Goal: Task Accomplishment & Management: Use online tool/utility

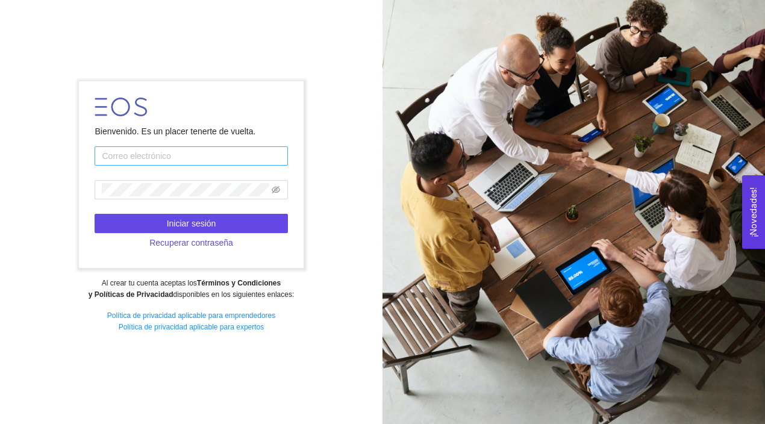
click at [213, 157] on input "text" at bounding box center [191, 155] width 193 height 19
click at [236, 154] on input "text" at bounding box center [191, 155] width 193 height 19
type input "[PERSON_NAME][EMAIL_ADDRESS][PERSON_NAME][DOMAIN_NAME]"
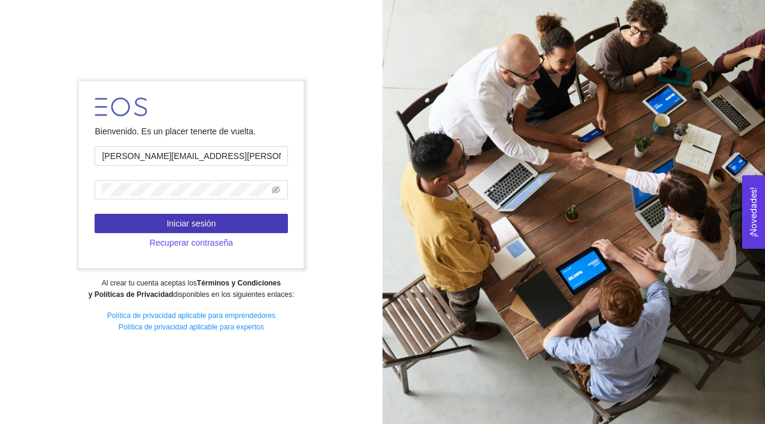
click at [216, 221] on button "Iniciar sesión" at bounding box center [191, 223] width 193 height 19
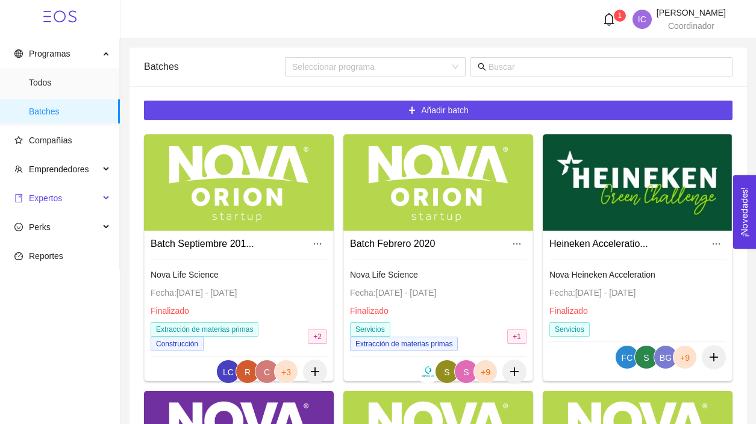
click at [86, 200] on span "Expertos" at bounding box center [56, 198] width 85 height 24
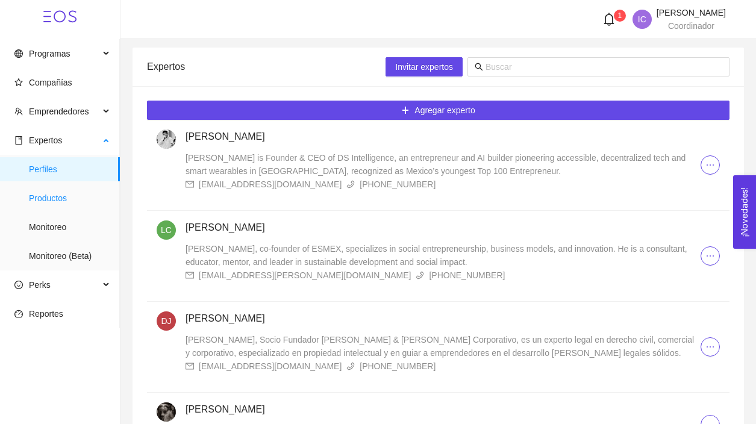
click at [71, 202] on span "Productos" at bounding box center [69, 198] width 81 height 24
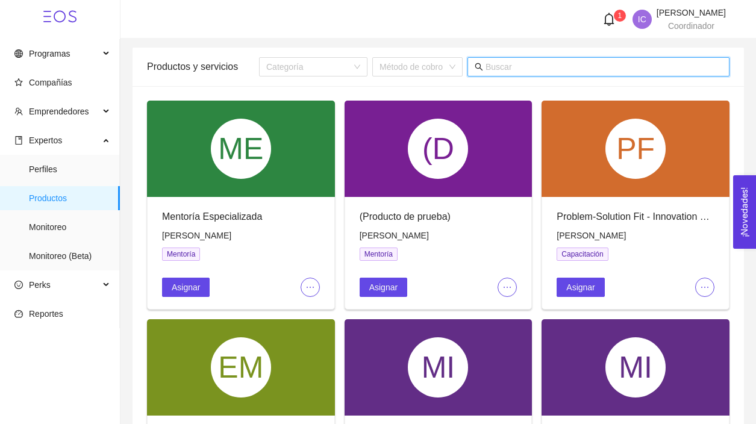
click at [542, 68] on input "text" at bounding box center [604, 66] width 237 height 13
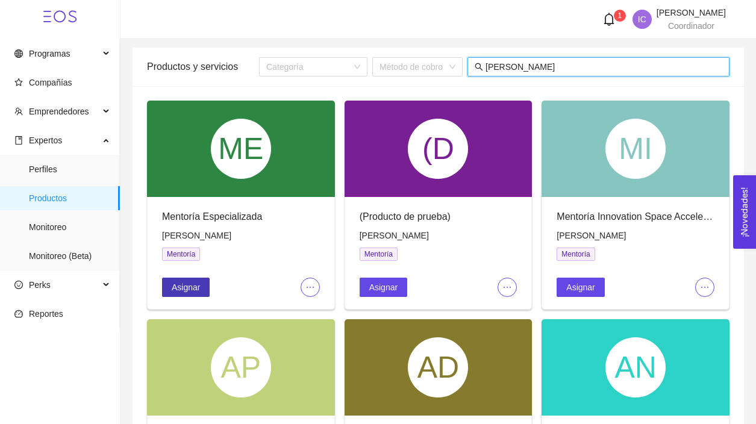
type input "[PERSON_NAME]"
click at [195, 283] on span "Asignar" at bounding box center [186, 287] width 28 height 13
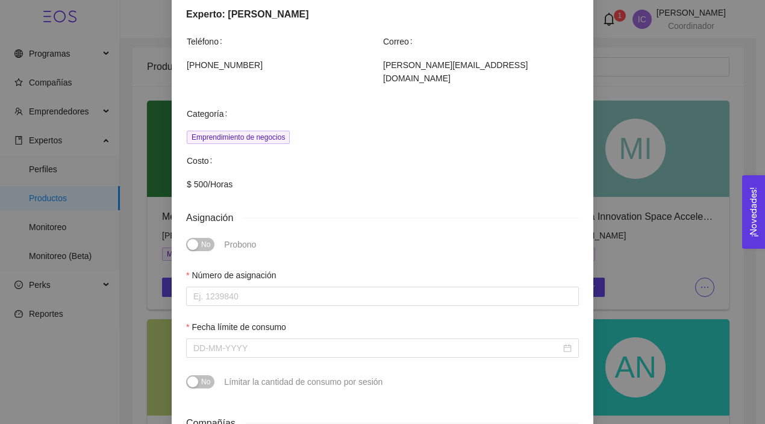
scroll to position [131, 0]
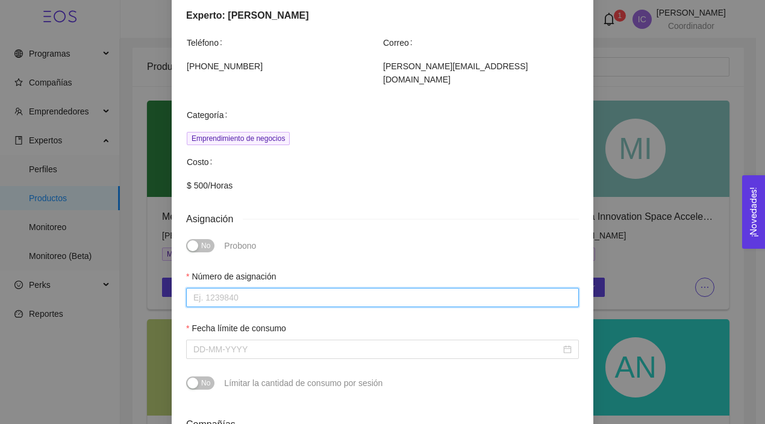
click at [280, 288] on input "Número de asignación" at bounding box center [382, 297] width 393 height 19
type input "0"
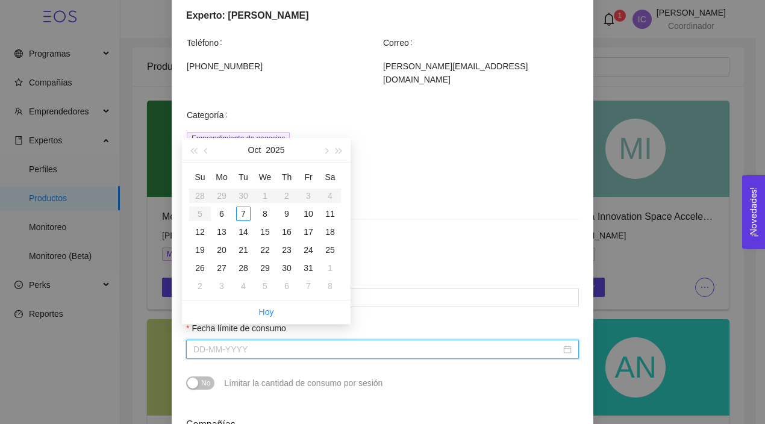
click at [341, 343] on input "Fecha límite de consumo" at bounding box center [377, 349] width 368 height 13
type input "[DATE]"
click at [308, 267] on div "31" at bounding box center [308, 268] width 14 height 14
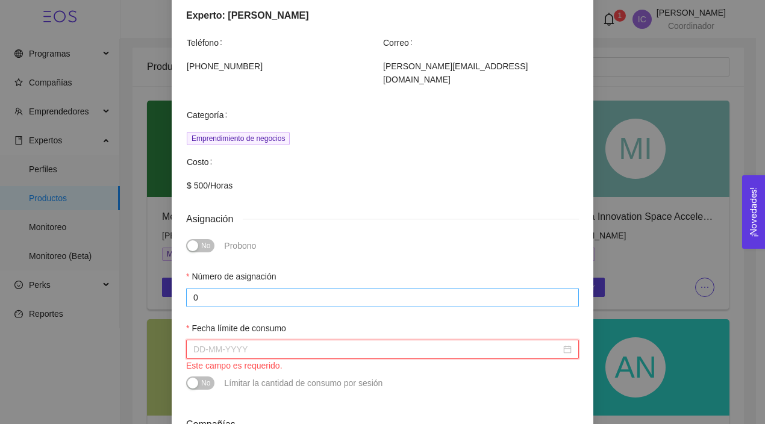
scroll to position [361, 0]
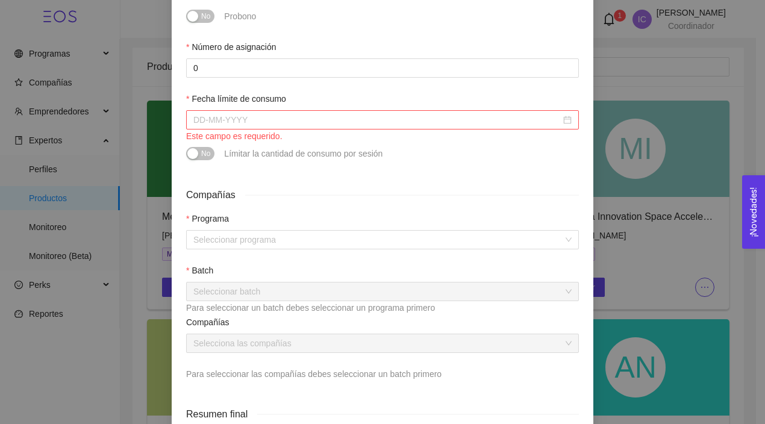
click at [567, 113] on div at bounding box center [382, 119] width 379 height 13
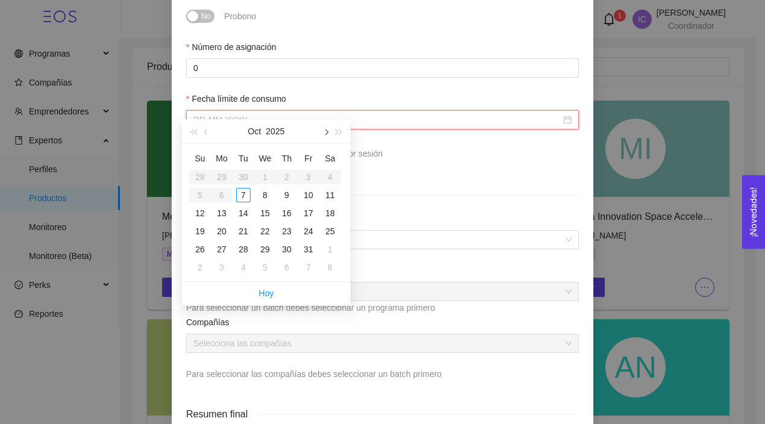
click at [327, 131] on span "button" at bounding box center [325, 133] width 6 height 6
type input "[DATE]"
click at [313, 194] on div "7" at bounding box center [308, 195] width 14 height 14
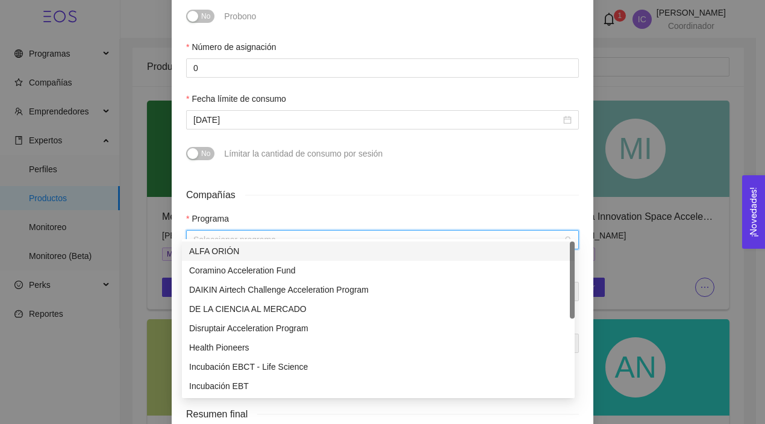
click at [317, 231] on input "search" at bounding box center [378, 240] width 370 height 18
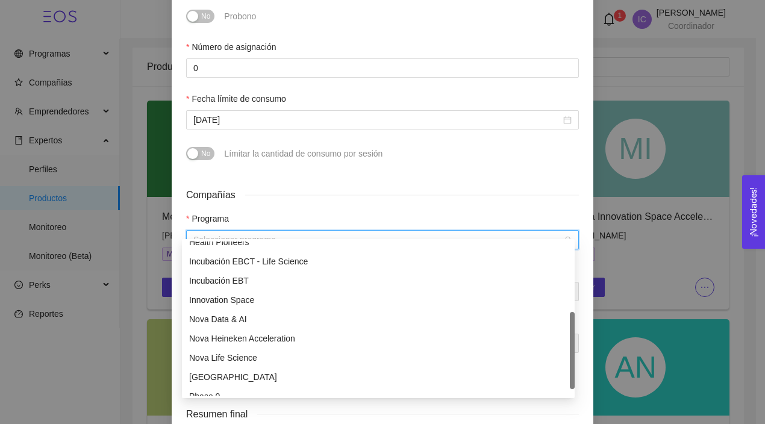
scroll to position [106, 0]
click at [260, 257] on div "Incubación EBCT - Life Science" at bounding box center [378, 260] width 379 height 13
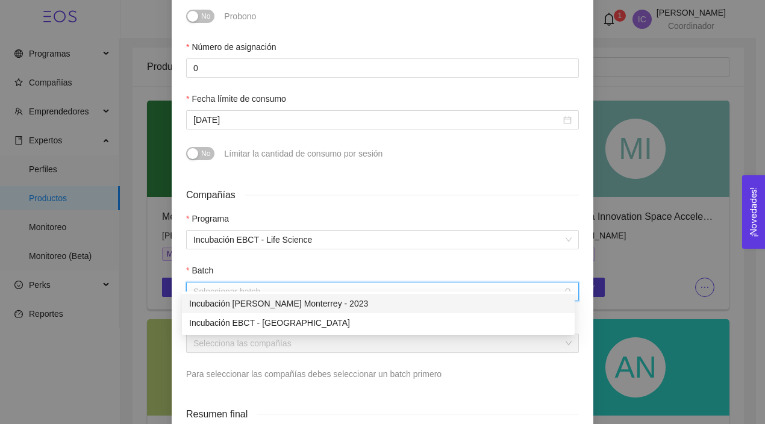
click at [288, 283] on input "search" at bounding box center [378, 292] width 370 height 18
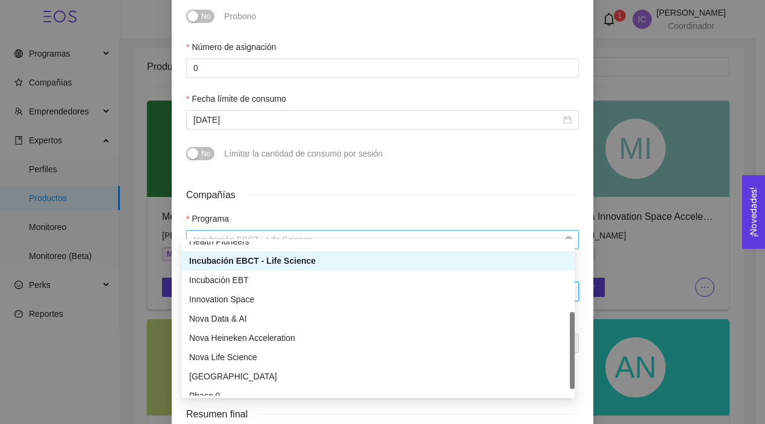
click at [309, 231] on span "Incubación EBCT - Life Science" at bounding box center [382, 240] width 379 height 18
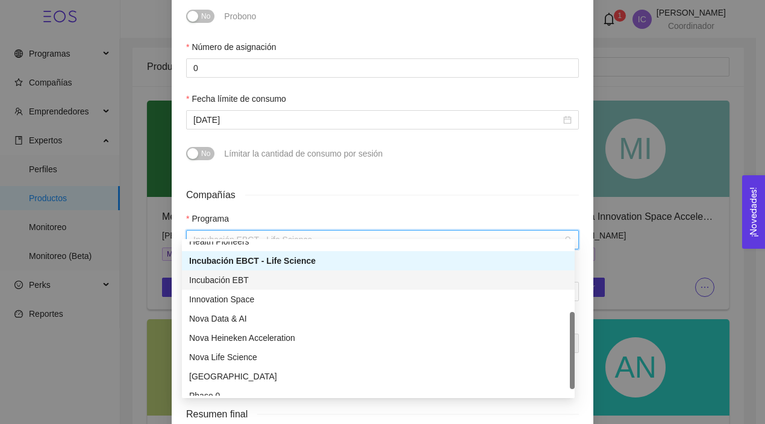
click at [266, 283] on div "Incubación EBT" at bounding box center [378, 280] width 379 height 13
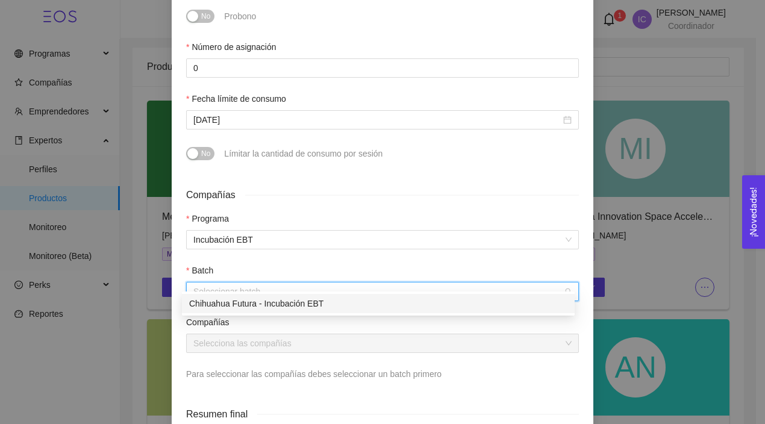
click at [274, 283] on input "search" at bounding box center [378, 292] width 370 height 18
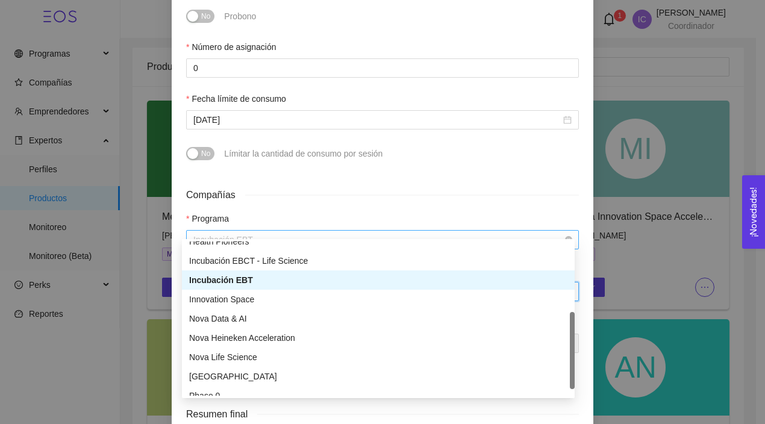
click at [286, 231] on span "Incubación EBT" at bounding box center [382, 240] width 379 height 18
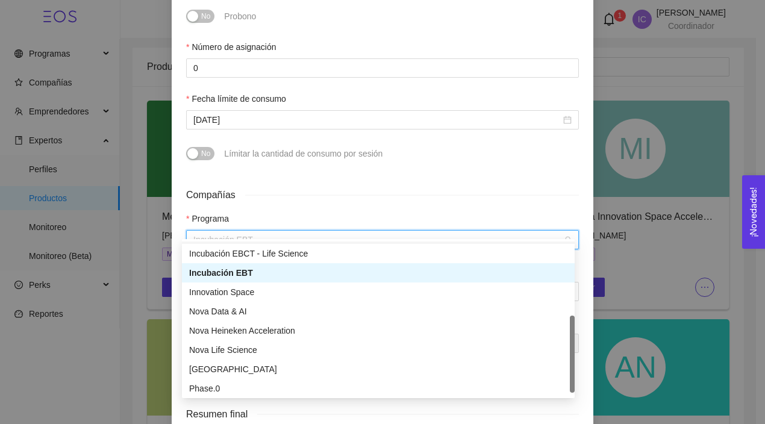
scroll to position [116, 0]
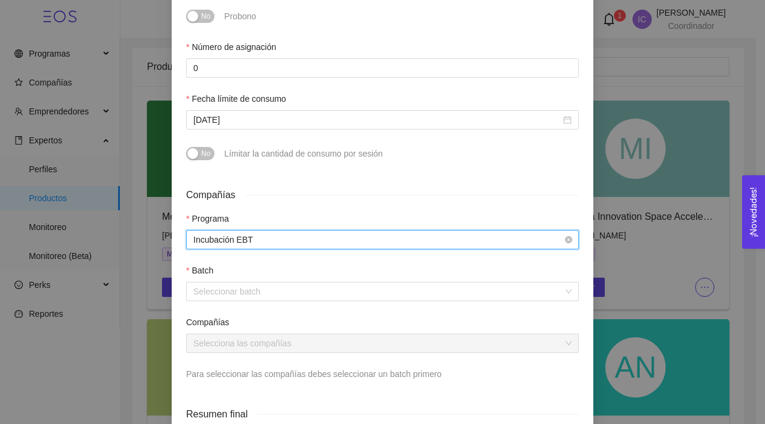
click at [284, 231] on span "Incubación EBT" at bounding box center [382, 240] width 379 height 18
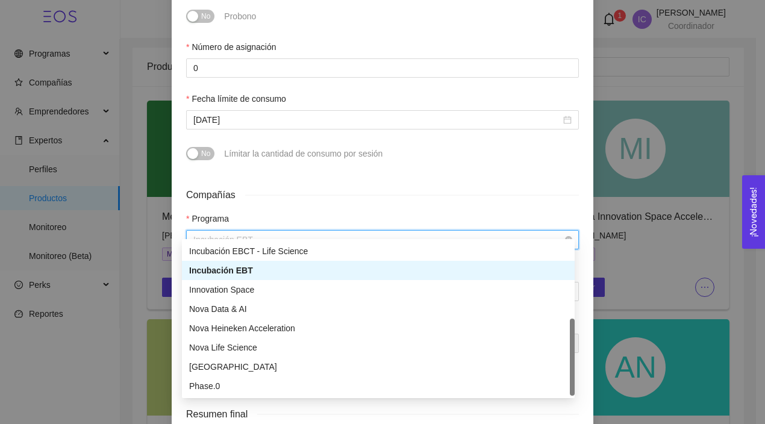
click at [284, 231] on span "Incubación EBT" at bounding box center [382, 240] width 379 height 18
click at [267, 257] on div "Incubación EBCT - Life Science" at bounding box center [378, 251] width 379 height 13
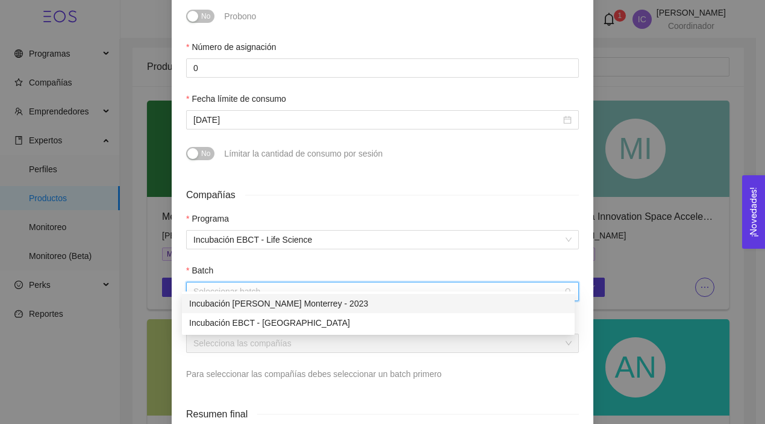
click at [273, 288] on input "search" at bounding box center [378, 292] width 370 height 18
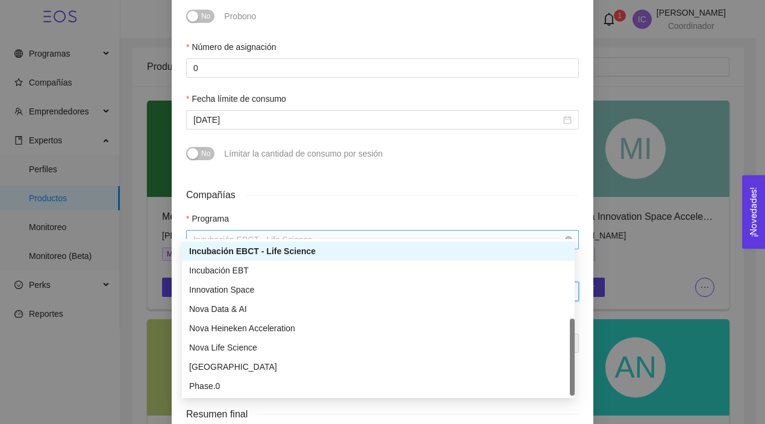
click at [300, 231] on span "Incubación EBCT - Life Science" at bounding box center [382, 240] width 379 height 18
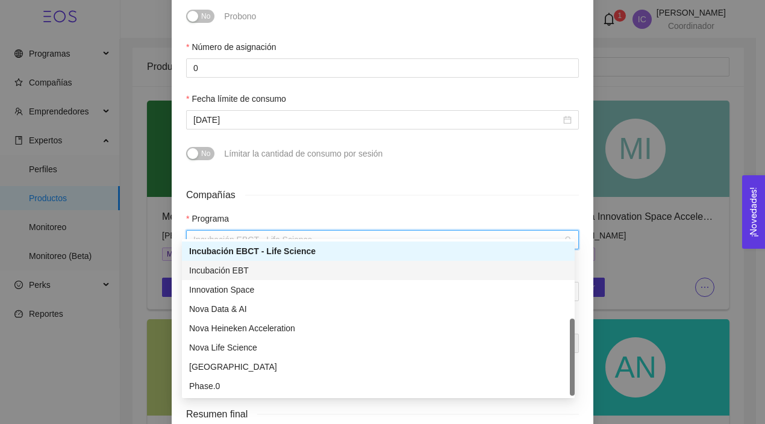
click at [264, 271] on div "Incubación EBT" at bounding box center [378, 270] width 379 height 13
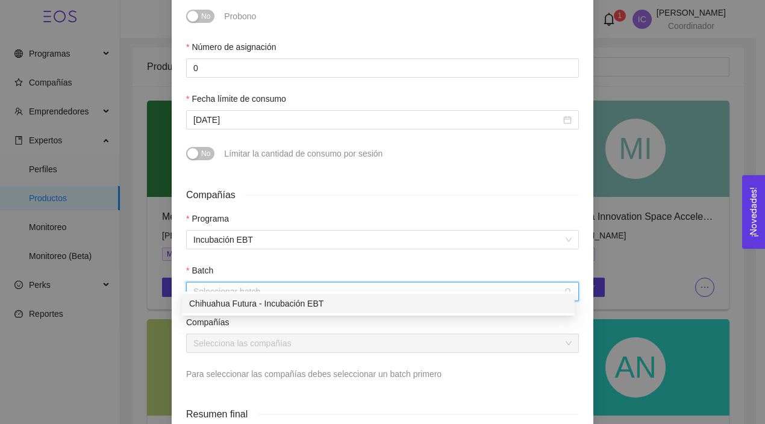
click at [271, 283] on input "search" at bounding box center [378, 292] width 370 height 18
click at [281, 305] on div "Chihuahua Futura - Incubación EBT" at bounding box center [378, 303] width 379 height 13
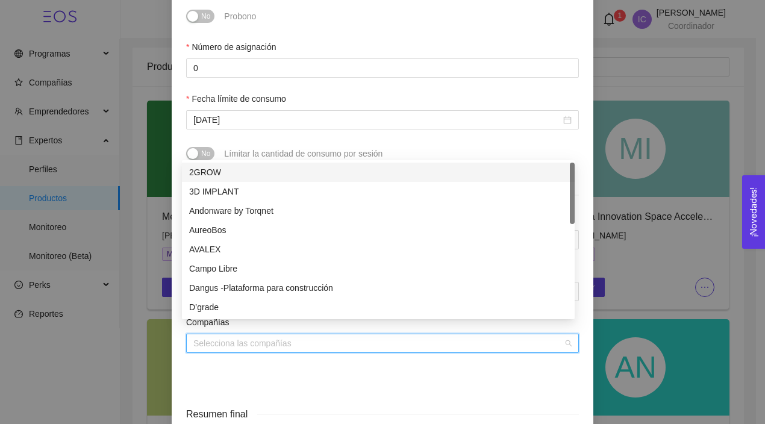
click at [286, 335] on input "search" at bounding box center [378, 344] width 370 height 18
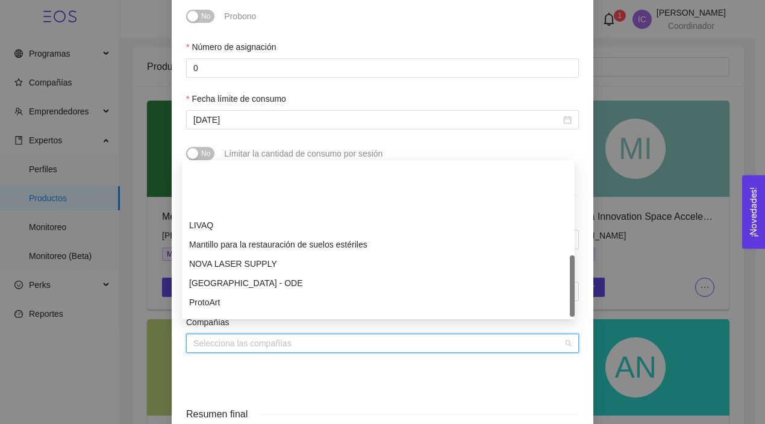
scroll to position [328, 0]
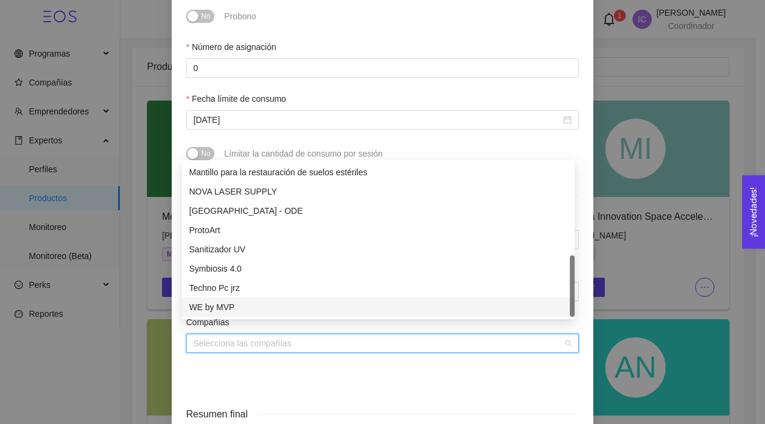
click at [277, 372] on div "Compañías Programa Incubación EBT Batch Chihuahua Futura - Incubación EBT Compa…" at bounding box center [382, 287] width 403 height 219
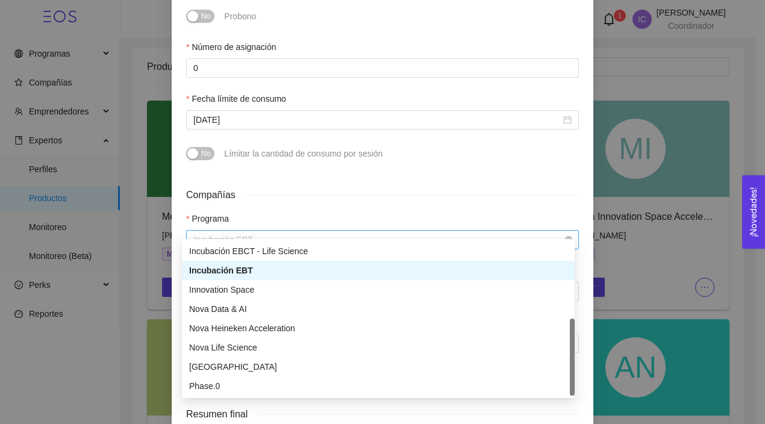
click at [302, 231] on span "Incubación EBT" at bounding box center [382, 240] width 379 height 18
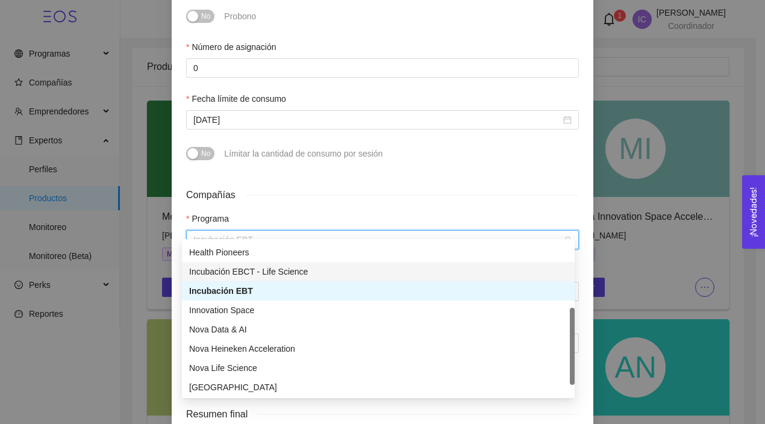
scroll to position [99, 0]
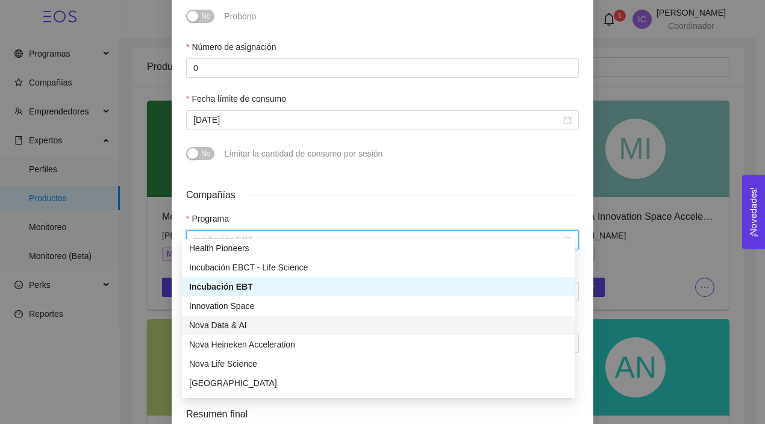
click at [242, 324] on div "Nova Data & AI" at bounding box center [378, 325] width 379 height 13
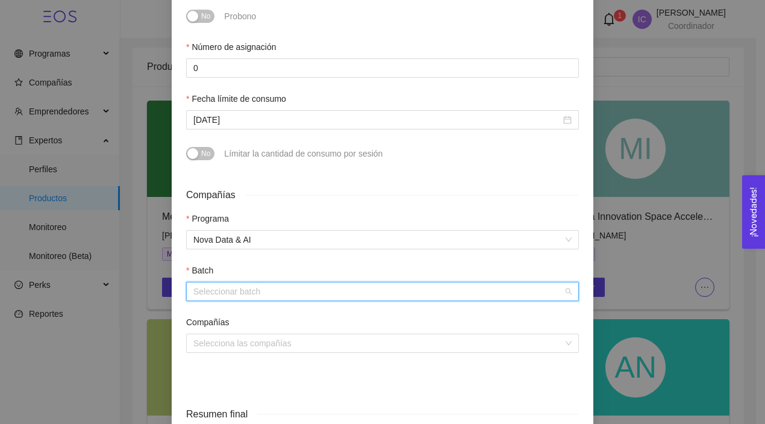
click at [249, 283] on input "search" at bounding box center [378, 292] width 370 height 18
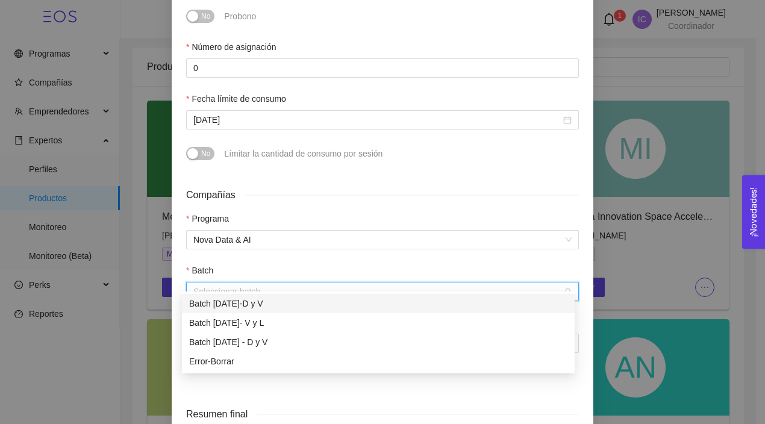
click at [249, 283] on input "search" at bounding box center [378, 292] width 370 height 18
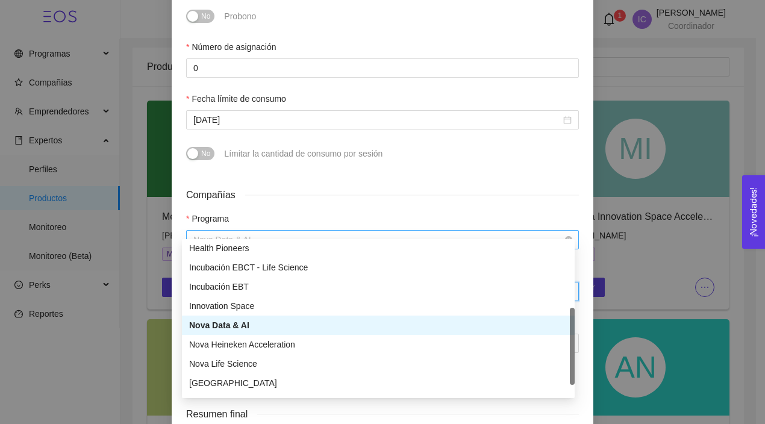
click at [258, 231] on span "Nova Data & AI" at bounding box center [382, 240] width 379 height 18
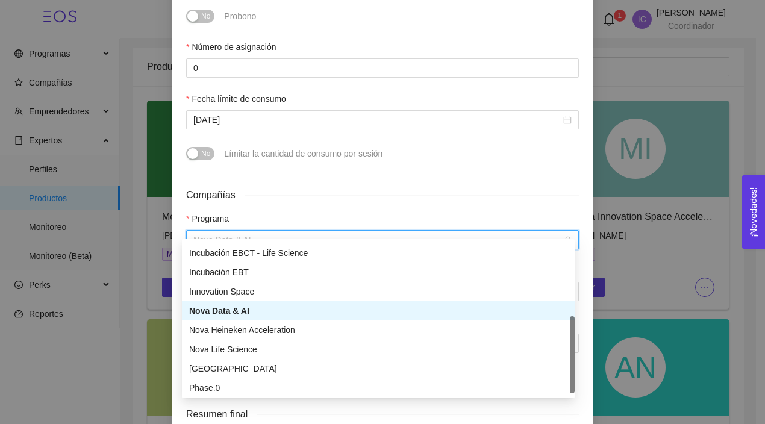
scroll to position [116, 0]
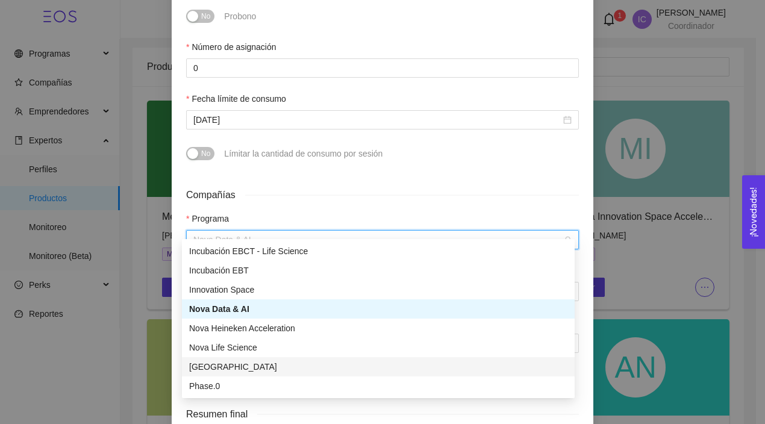
click at [236, 362] on div "[GEOGRAPHIC_DATA]" at bounding box center [378, 366] width 379 height 13
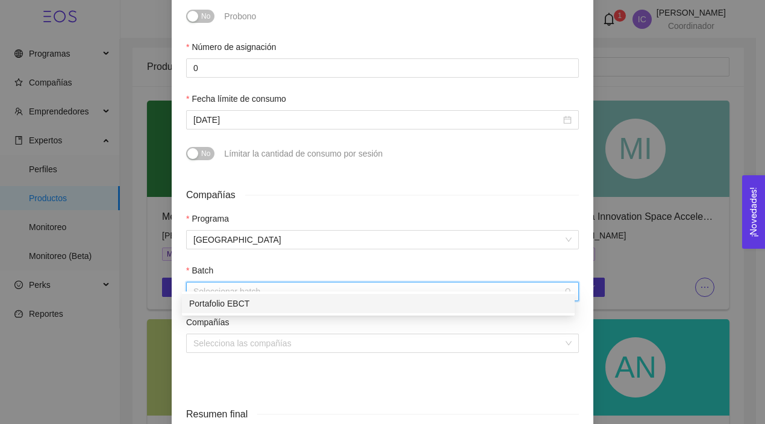
click at [247, 283] on input "search" at bounding box center [378, 292] width 370 height 18
click at [251, 312] on div "Portafolio EBCT" at bounding box center [378, 303] width 393 height 19
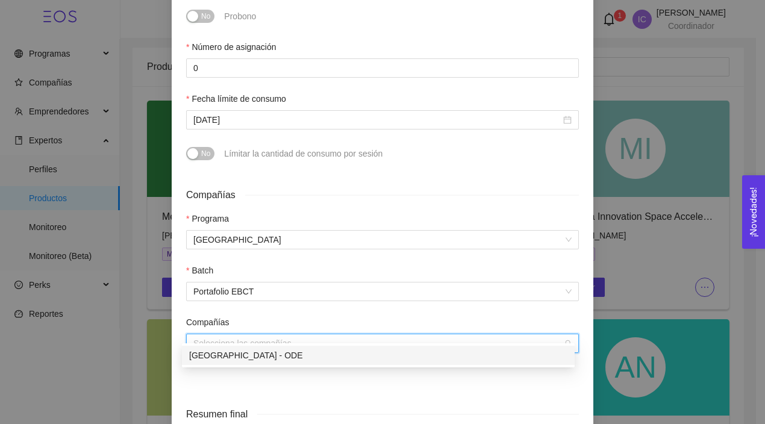
click at [256, 335] on input "search" at bounding box center [378, 344] width 370 height 18
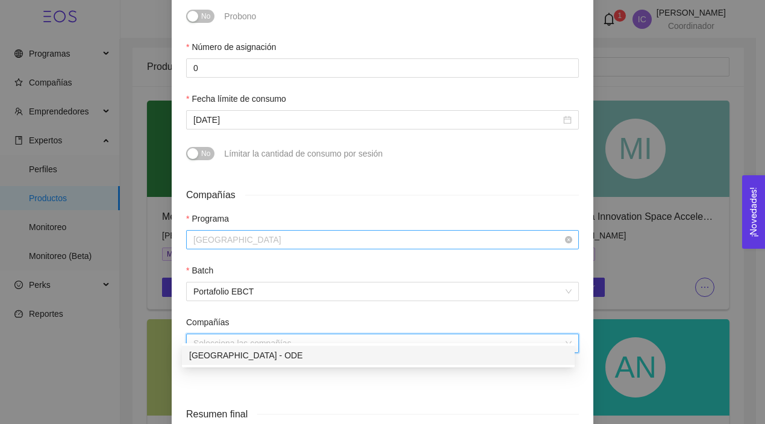
click at [283, 231] on span "[GEOGRAPHIC_DATA]" at bounding box center [382, 240] width 379 height 18
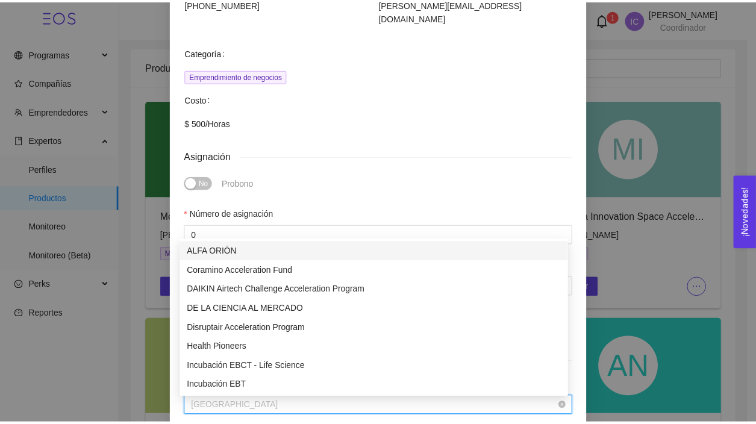
scroll to position [0, 0]
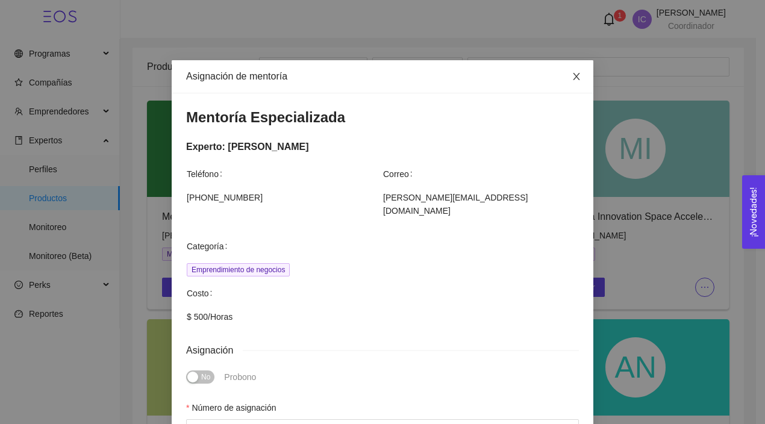
click at [573, 74] on icon "close" at bounding box center [577, 77] width 10 height 10
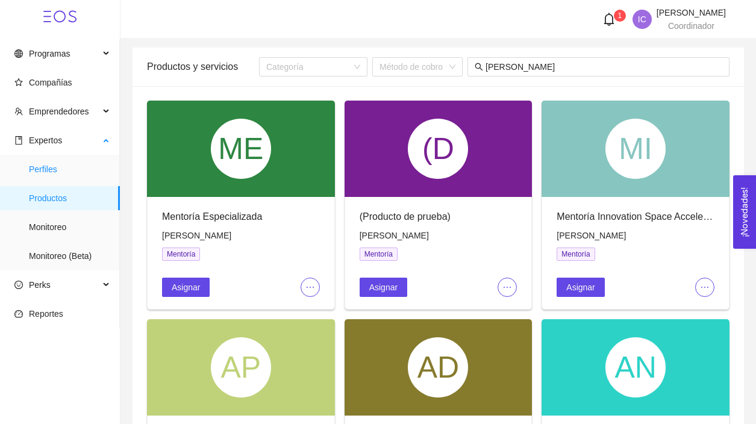
click at [58, 166] on span "Perfiles" at bounding box center [69, 169] width 81 height 24
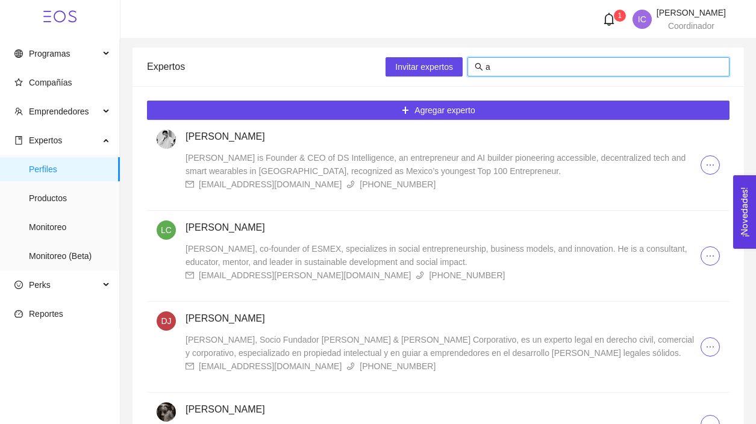
click at [519, 63] on input "a" at bounding box center [604, 66] width 237 height 13
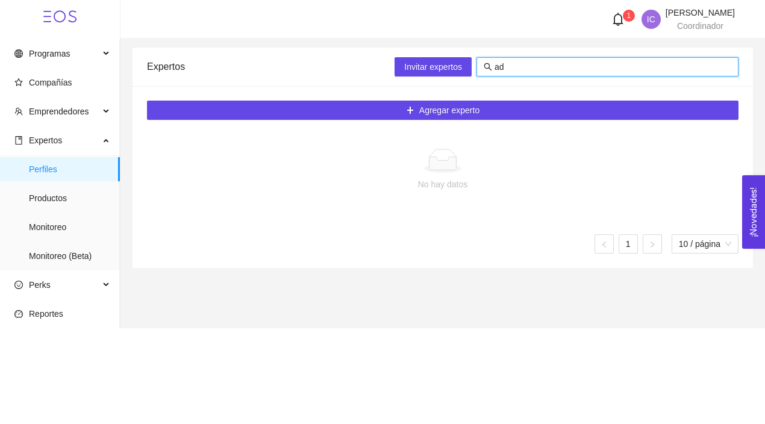
type input "a"
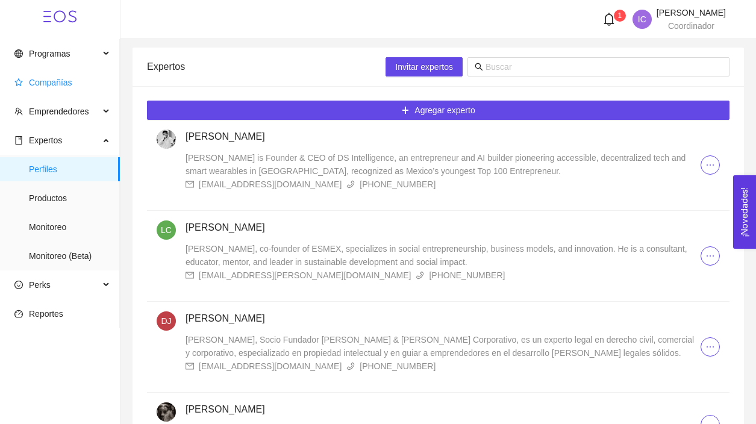
click at [67, 80] on span "Compañías" at bounding box center [50, 83] width 43 height 10
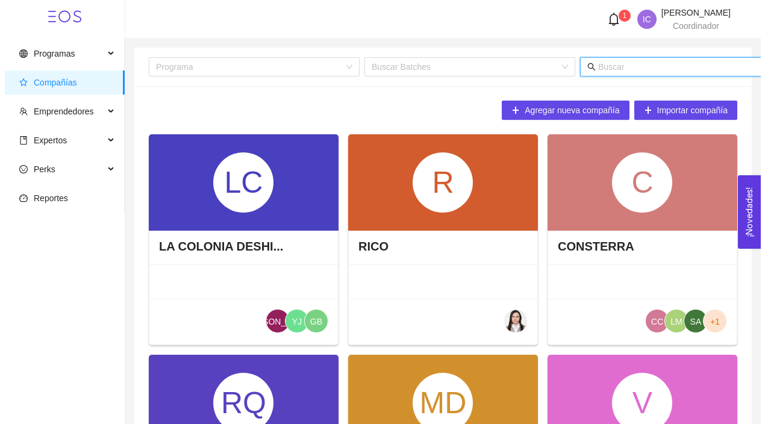
scroll to position [0, 74]
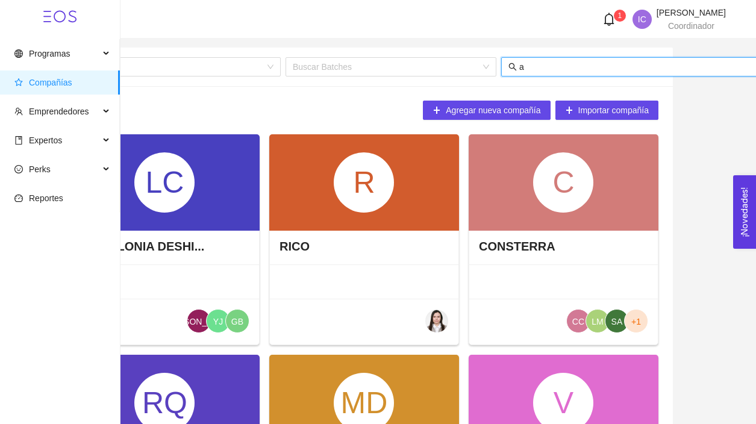
click at [619, 61] on input "a" at bounding box center [638, 66] width 237 height 13
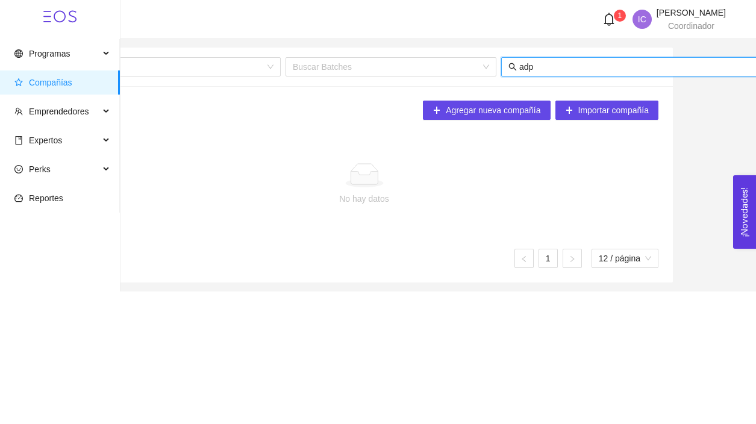
scroll to position [0, 72]
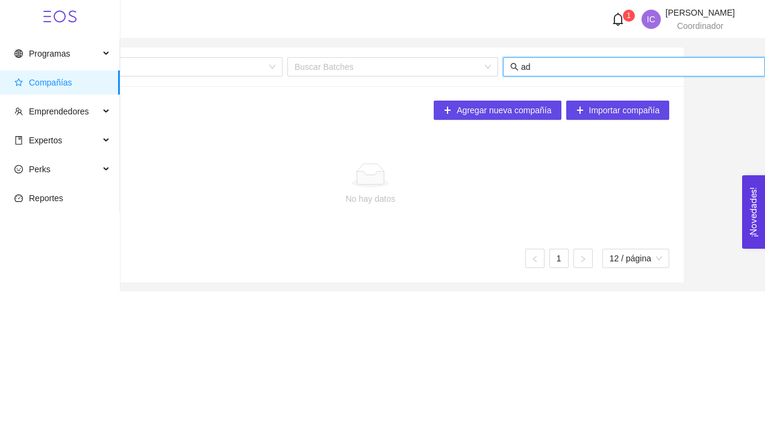
type input "a"
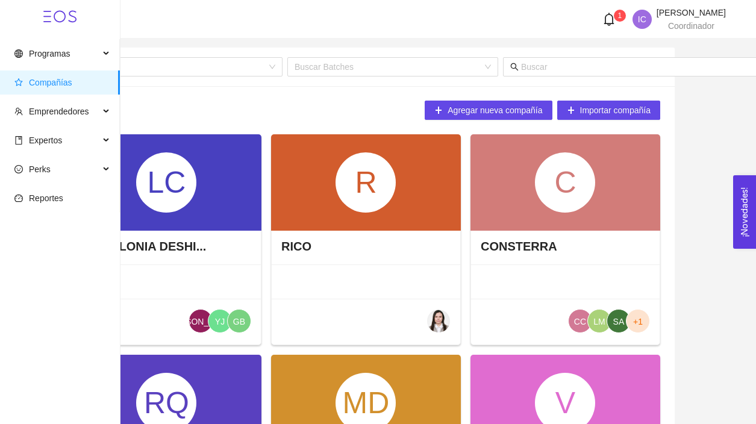
click at [108, 141] on div "Expertos" at bounding box center [60, 140] width 120 height 24
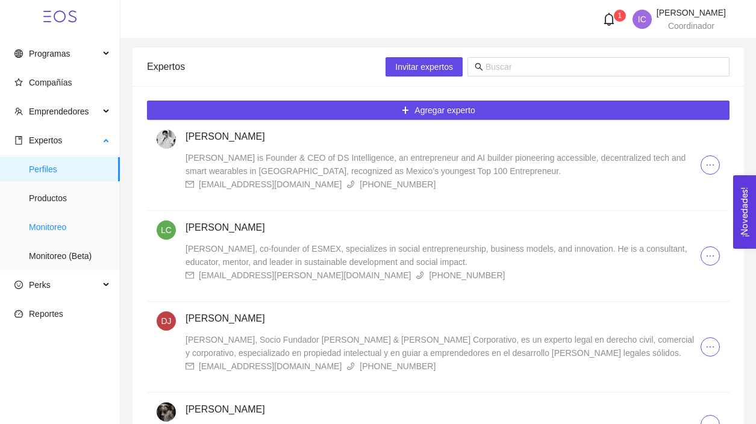
click at [79, 226] on span "Monitoreo" at bounding box center [69, 227] width 81 height 24
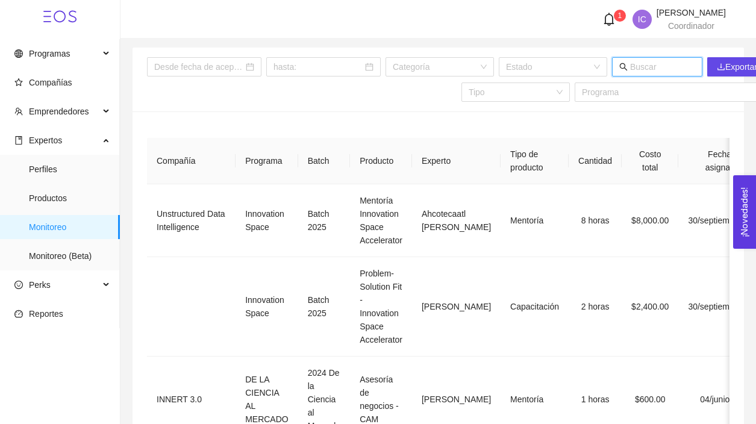
click at [651, 69] on input "text" at bounding box center [662, 66] width 65 height 13
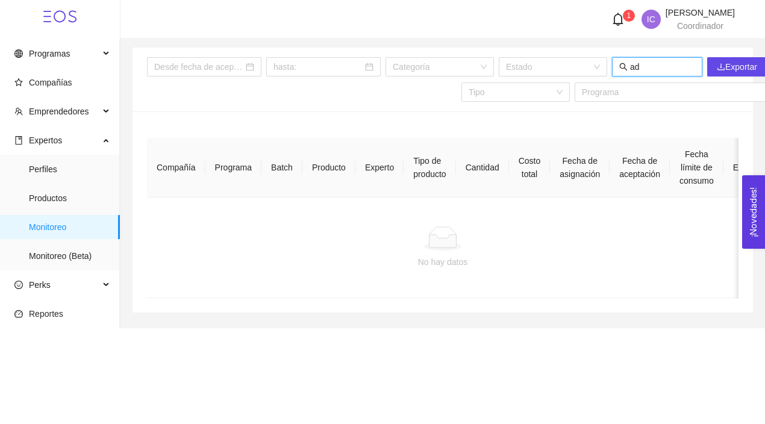
type input "a"
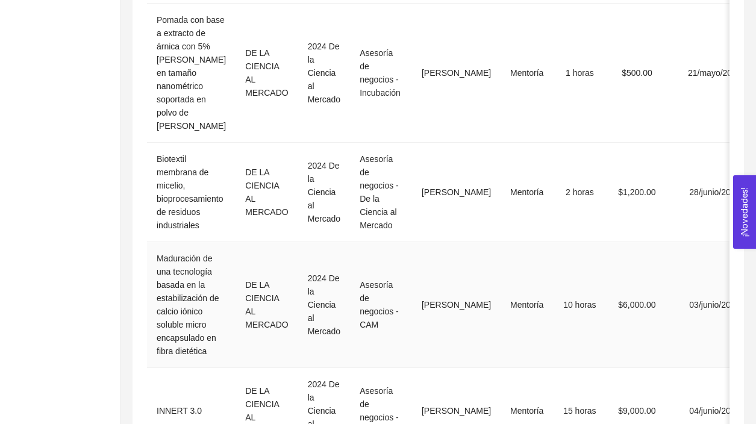
scroll to position [672, 0]
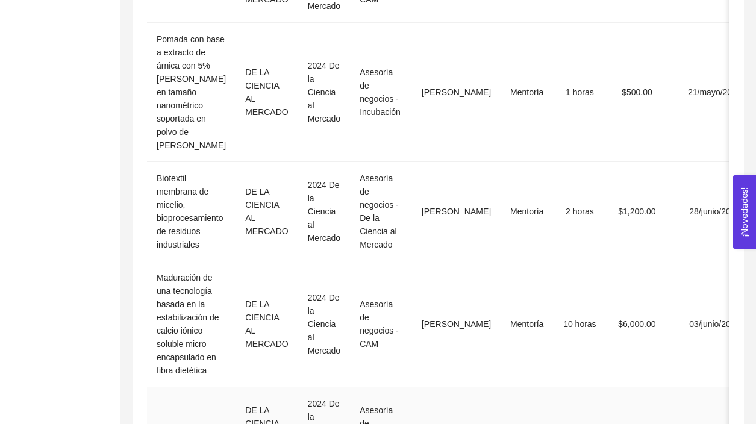
type input "[PERSON_NAME]"
click at [733, 132] on div "Compañía Programa Batch Producto Experto Tipo de producto Cantidad Costo total …" at bounding box center [439, 165] width 612 height 1452
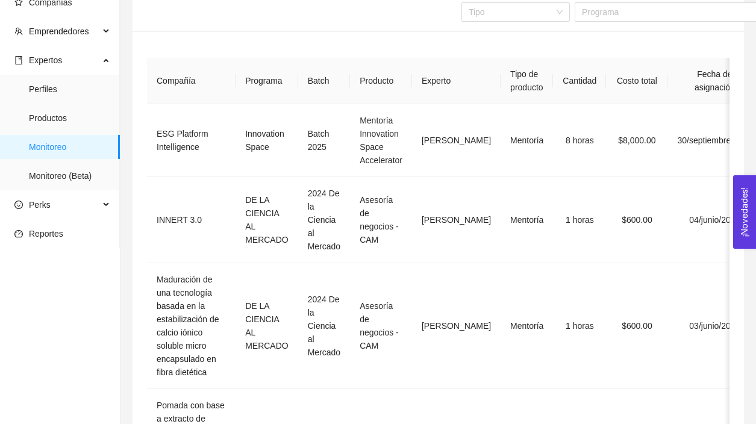
scroll to position [0, 0]
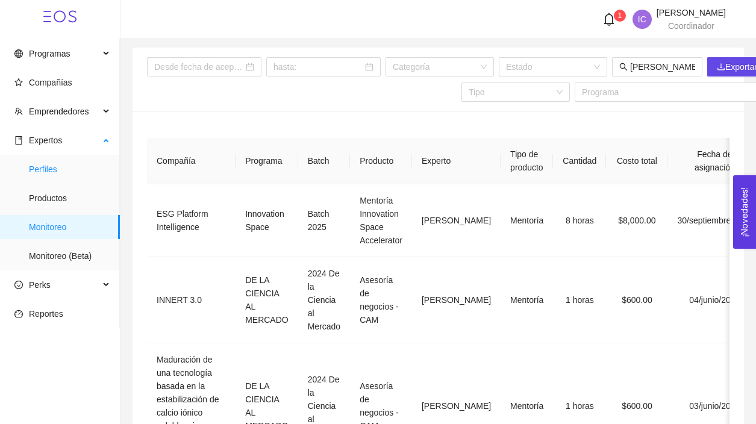
click at [57, 160] on span "Perfiles" at bounding box center [69, 169] width 81 height 24
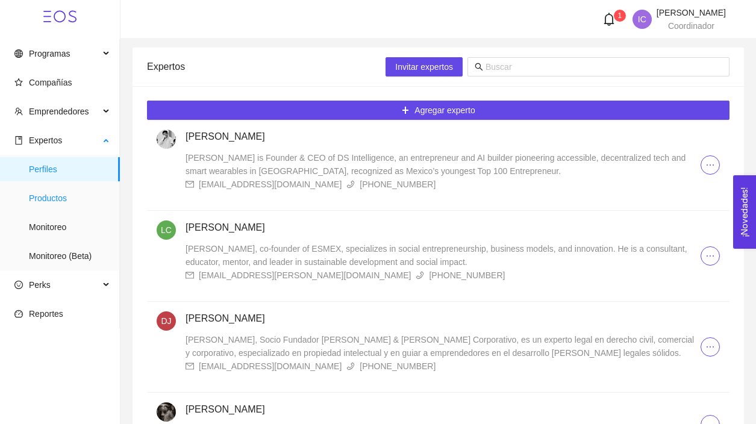
click at [66, 198] on span "Productos" at bounding box center [69, 198] width 81 height 24
